Goal: Information Seeking & Learning: Check status

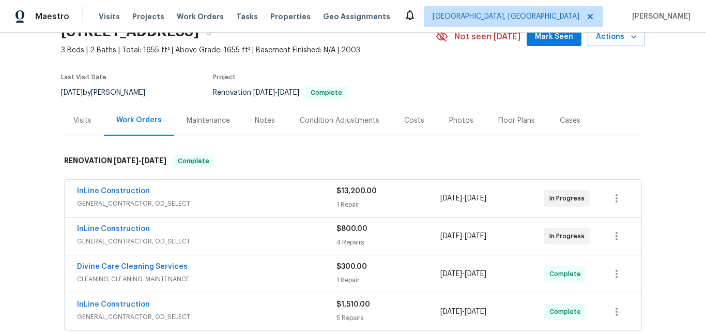
scroll to position [103, 0]
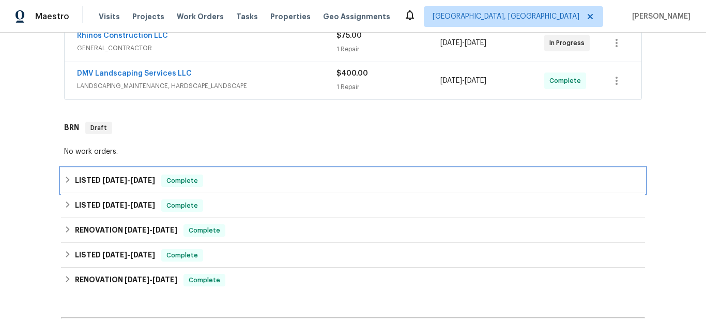
click at [102, 179] on span "7/11/25" at bounding box center [114, 179] width 25 height 7
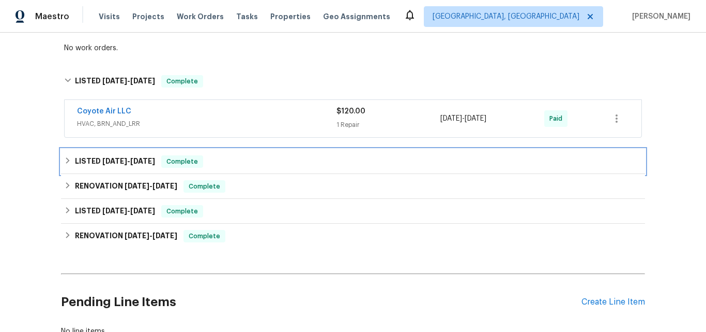
drag, startPoint x: 108, startPoint y: 159, endPoint x: 114, endPoint y: 150, distance: 11.1
click at [108, 157] on span "5/28/25" at bounding box center [114, 160] width 25 height 7
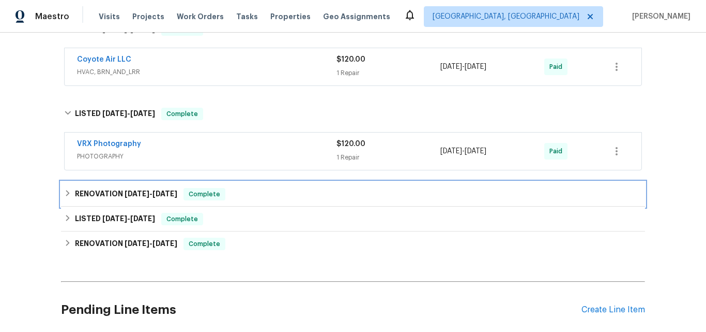
click at [105, 186] on div "RENOVATION 5/15/25 - 5/26/25 Complete" at bounding box center [353, 194] width 584 height 25
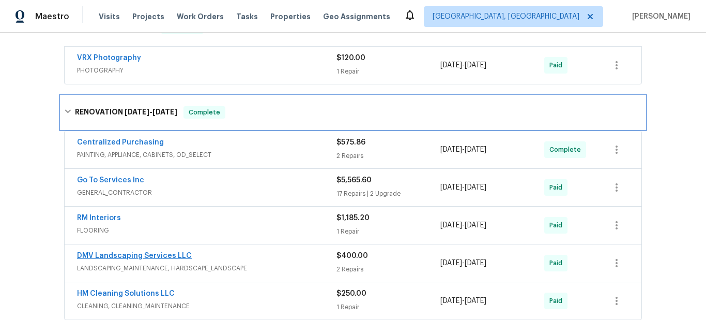
scroll to position [517, 0]
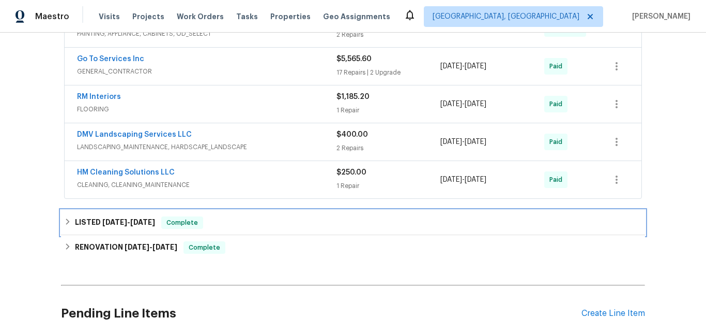
click at [116, 222] on span "1/31/22" at bounding box center [114, 221] width 25 height 7
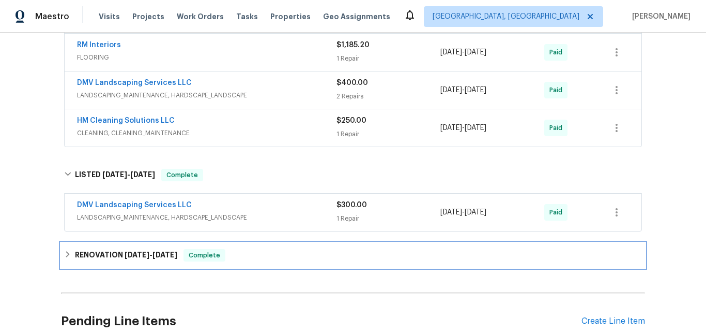
click at [101, 249] on h6 "RENOVATION 10/15/21 - 1/6/22" at bounding box center [126, 255] width 102 height 12
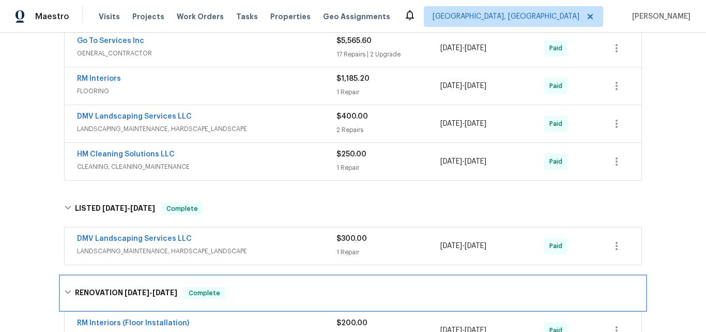
scroll to position [569, 0]
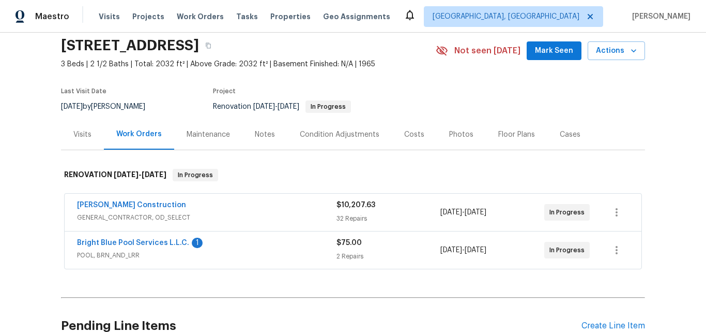
scroll to position [155, 0]
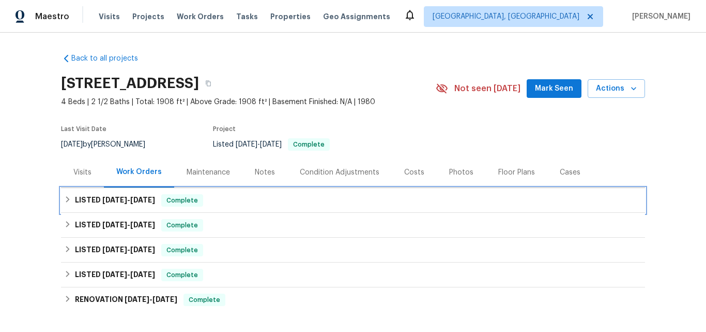
click at [122, 204] on h6 "LISTED 9/20/25 - 9/29/25" at bounding box center [115, 200] width 80 height 12
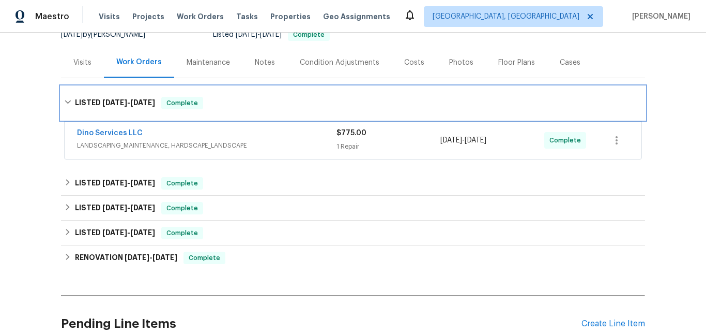
scroll to position [155, 0]
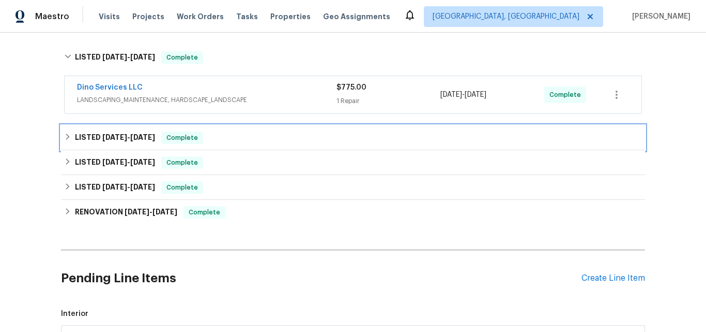
click at [117, 138] on span "9/5/25" at bounding box center [114, 136] width 25 height 7
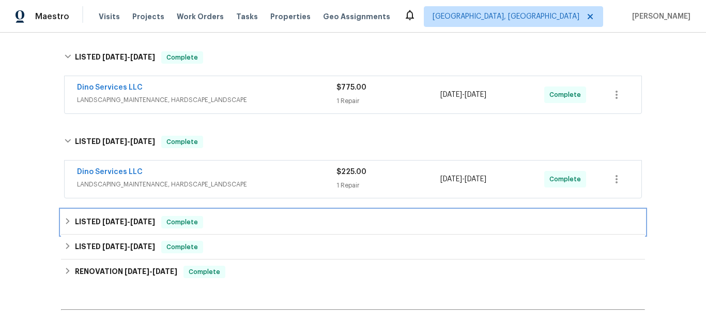
click at [103, 220] on span "8/15/25" at bounding box center [114, 221] width 25 height 7
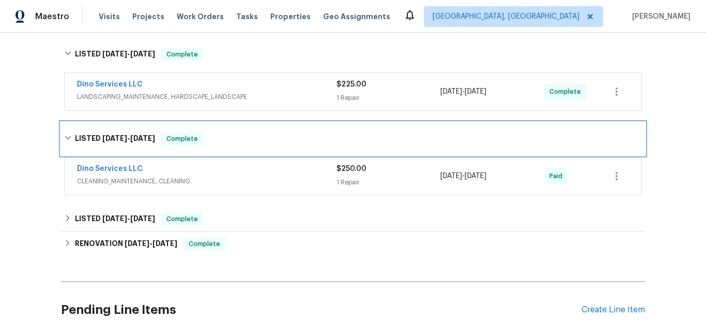
scroll to position [259, 0]
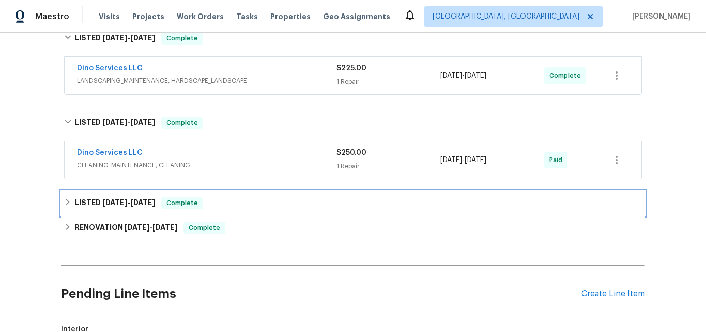
click at [123, 204] on span "7/30/25" at bounding box center [114, 202] width 25 height 7
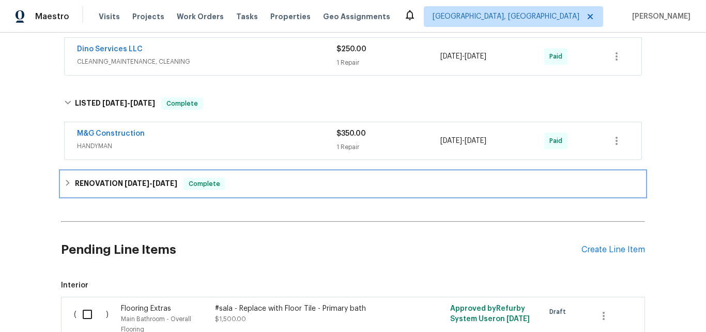
click at [95, 185] on h6 "RENOVATION 6/23/25 - 7/9/25" at bounding box center [126, 183] width 102 height 12
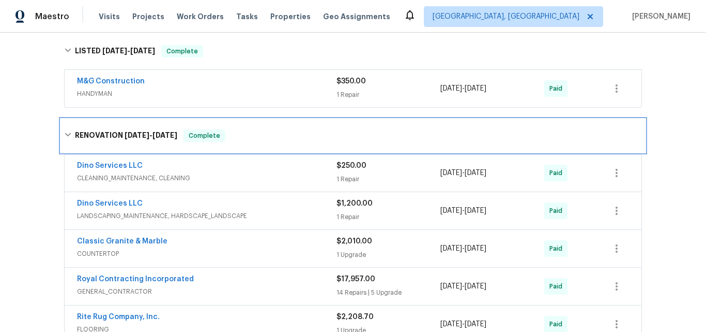
scroll to position [414, 0]
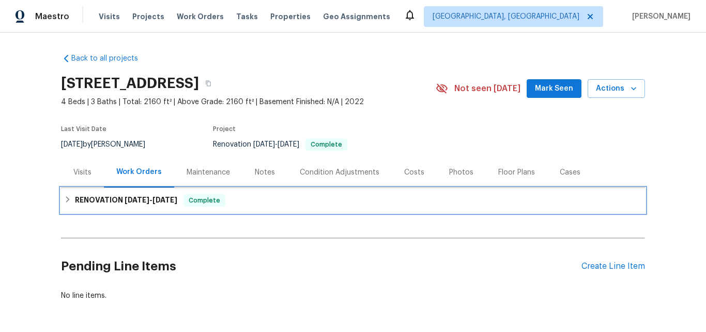
click at [115, 203] on h6 "RENOVATION 9/29/25 - 10/2/25" at bounding box center [126, 200] width 102 height 12
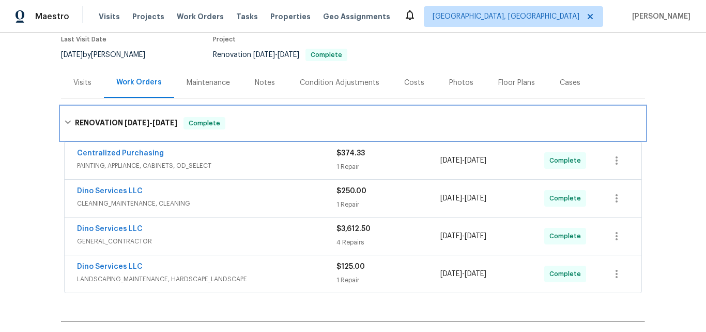
scroll to position [103, 0]
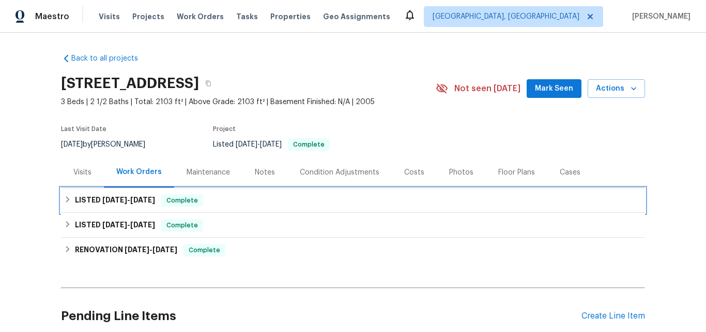
click at [89, 200] on h6 "LISTED 9/10/25 - 9/15/25" at bounding box center [115, 200] width 80 height 12
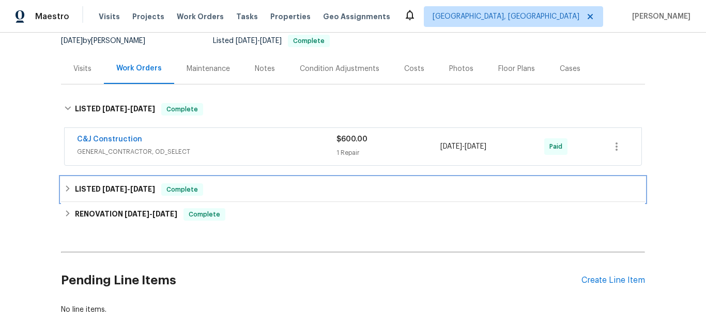
click at [108, 192] on span "8/26/25" at bounding box center [114, 188] width 25 height 7
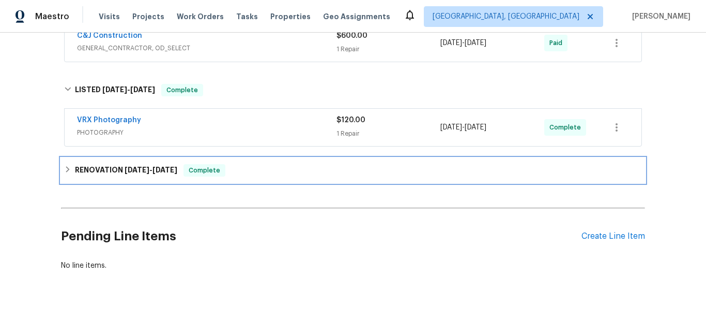
drag, startPoint x: 103, startPoint y: 176, endPoint x: 124, endPoint y: 170, distance: 21.5
click at [103, 175] on h6 "RENOVATION 8/11/25 - 8/20/25" at bounding box center [126, 170] width 102 height 12
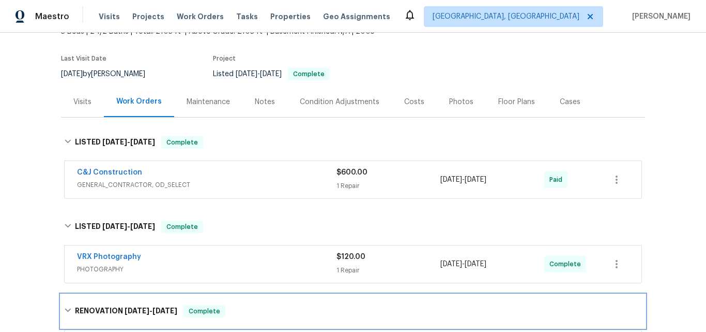
scroll to position [52, 0]
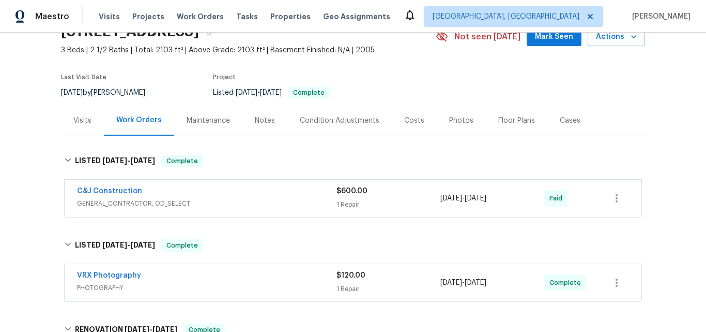
click at [82, 119] on div "Visits" at bounding box center [82, 120] width 18 height 10
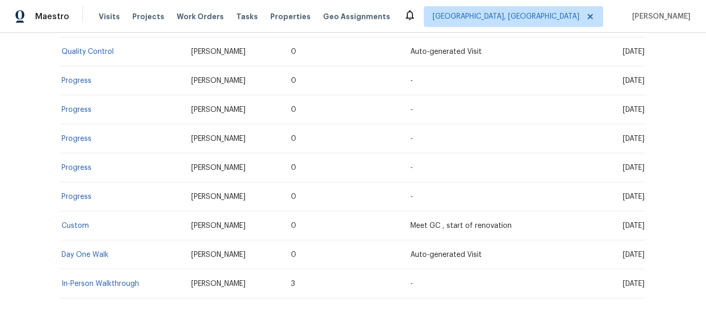
scroll to position [458, 0]
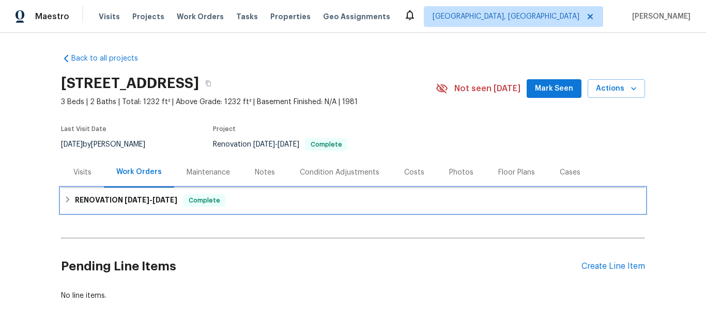
click at [82, 201] on h6 "RENOVATION [DATE] - [DATE]" at bounding box center [126, 200] width 102 height 12
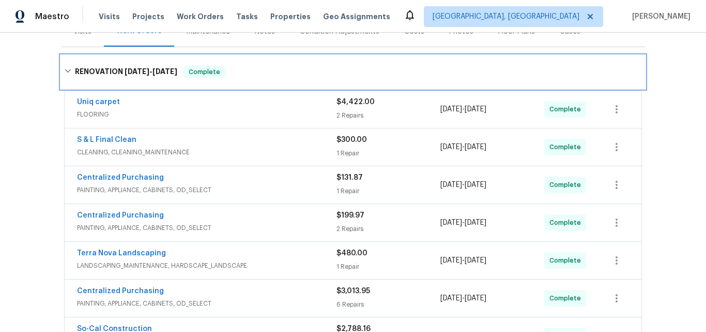
scroll to position [103, 0]
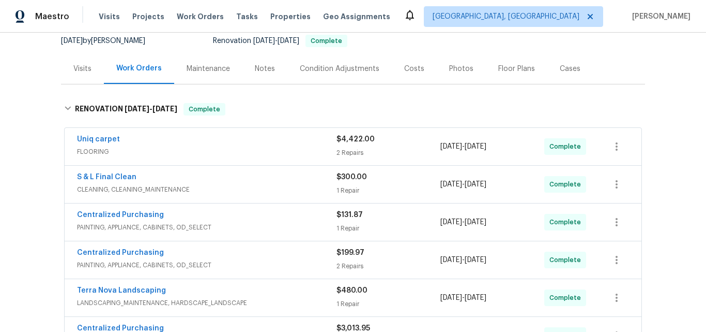
click at [80, 68] on div "Visits" at bounding box center [82, 69] width 18 height 10
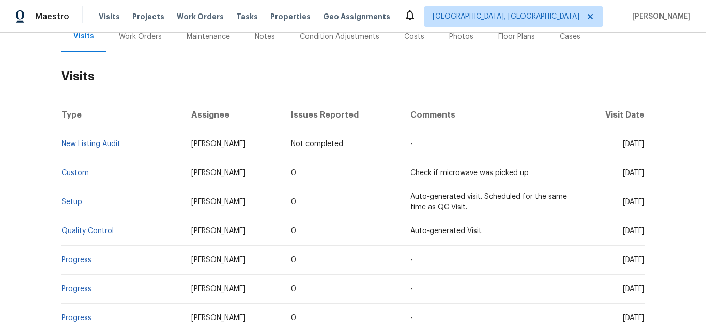
scroll to position [207, 0]
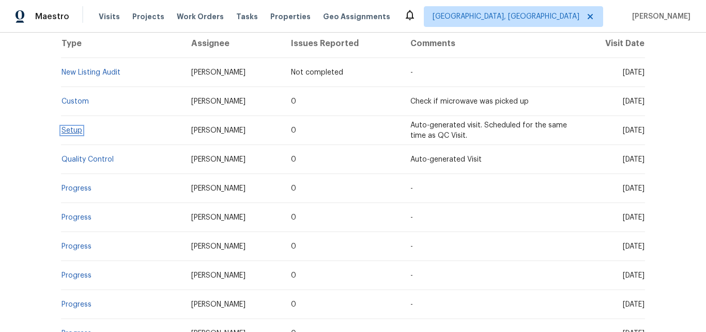
click at [74, 130] on link "Setup" at bounding box center [72, 130] width 21 height 7
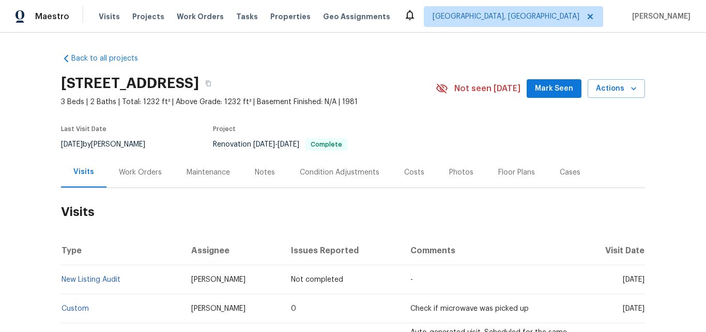
click at [141, 169] on div "Work Orders" at bounding box center [140, 172] width 43 height 10
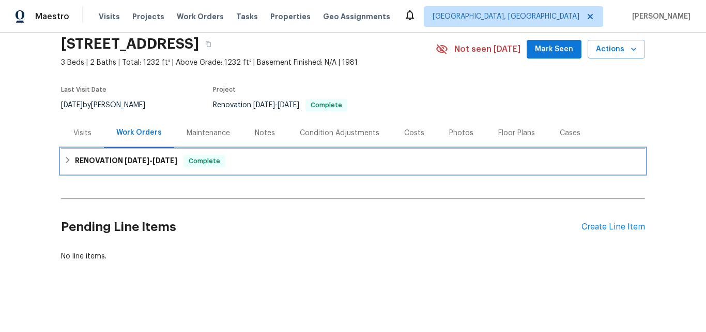
click at [115, 157] on h6 "RENOVATION 9/15/25 - 10/1/25" at bounding box center [126, 161] width 102 height 12
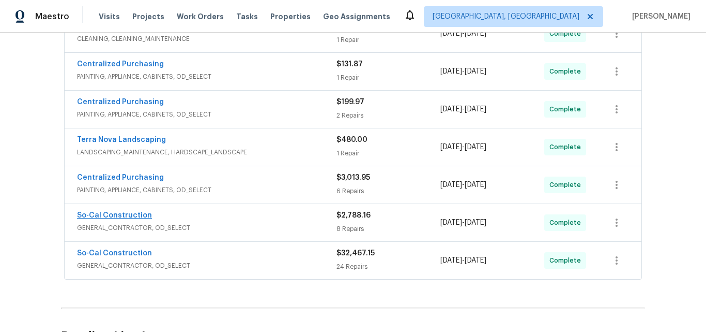
scroll to position [306, 0]
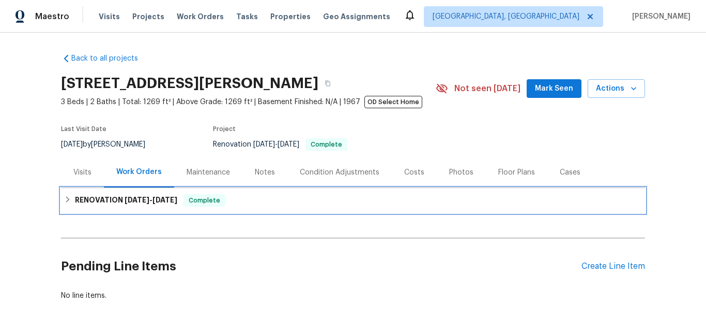
click at [118, 201] on h6 "RENOVATION [DATE] - [DATE]" at bounding box center [126, 200] width 102 height 12
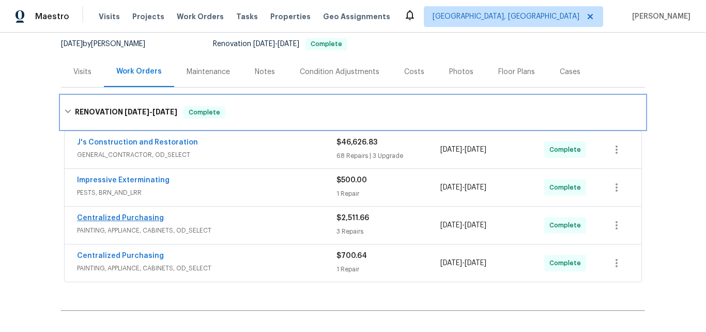
scroll to position [155, 0]
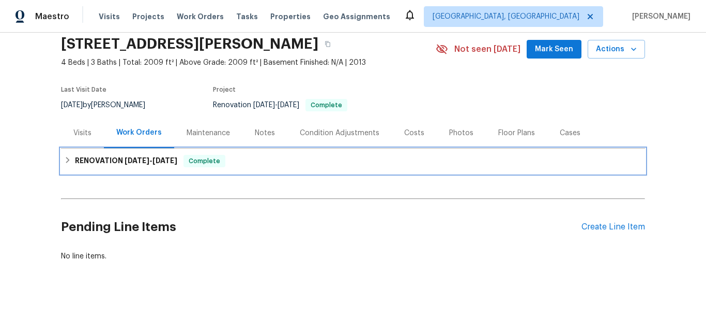
click at [126, 157] on span "9/18/25" at bounding box center [137, 160] width 25 height 7
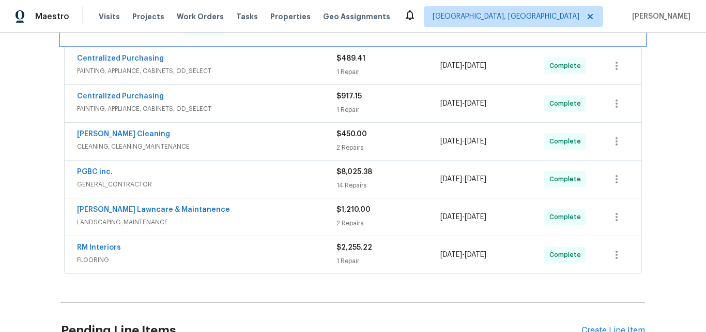
scroll to position [202, 0]
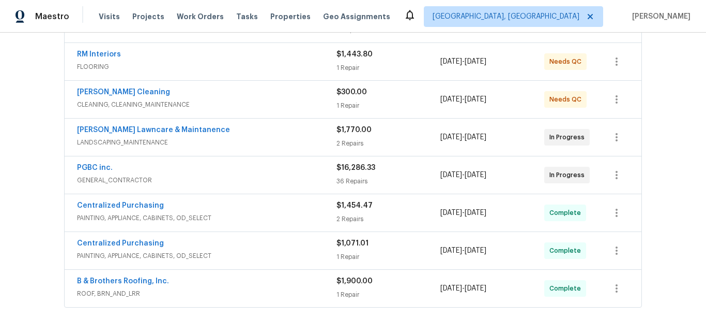
scroll to position [259, 0]
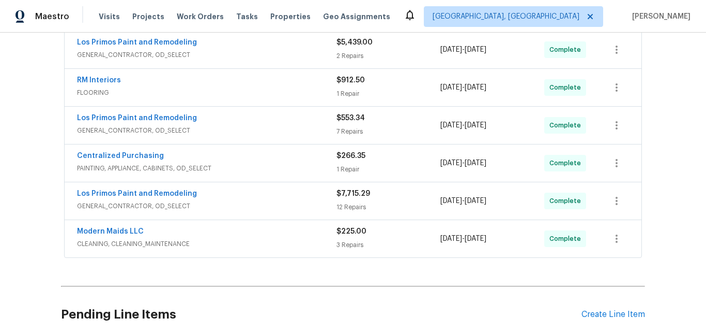
scroll to position [517, 0]
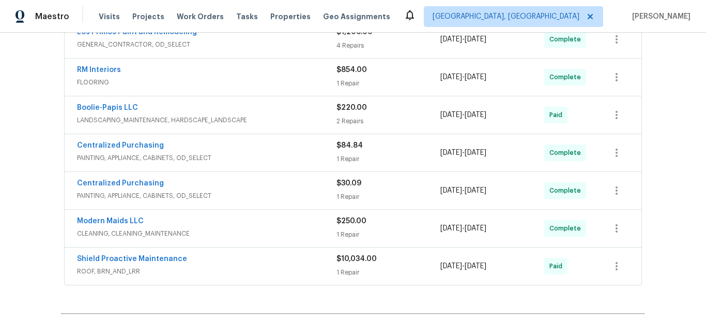
scroll to position [414, 0]
